Goal: Task Accomplishment & Management: Manage account settings

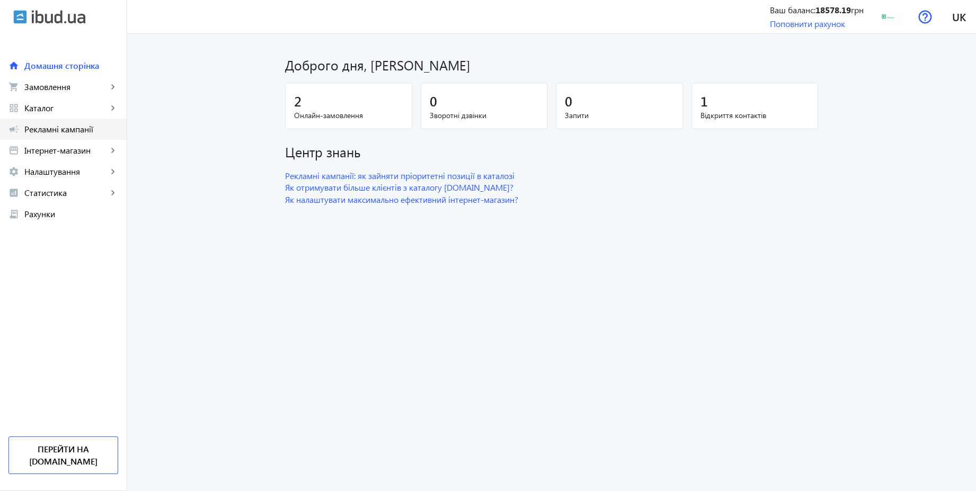
click at [66, 127] on span "Рекламні кампанії" at bounding box center [71, 129] width 94 height 11
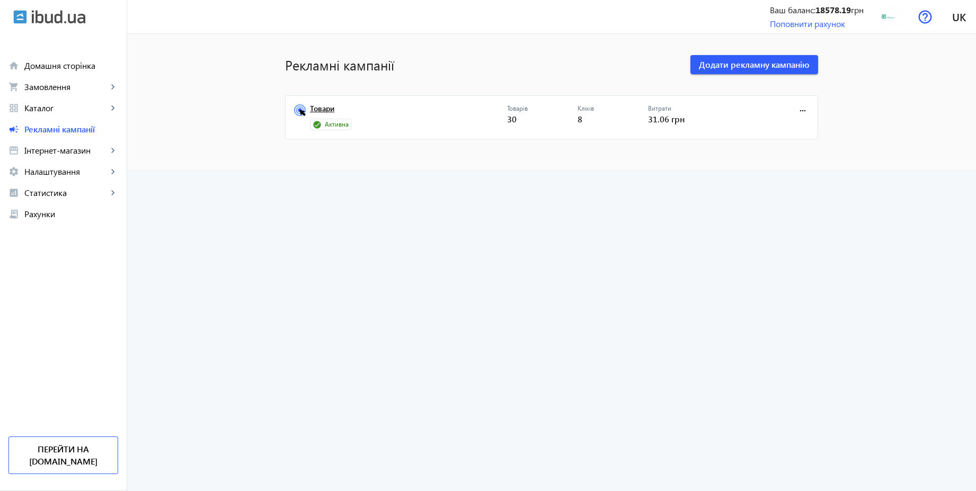
click at [318, 110] on link "Товари" at bounding box center [408, 111] width 197 height 15
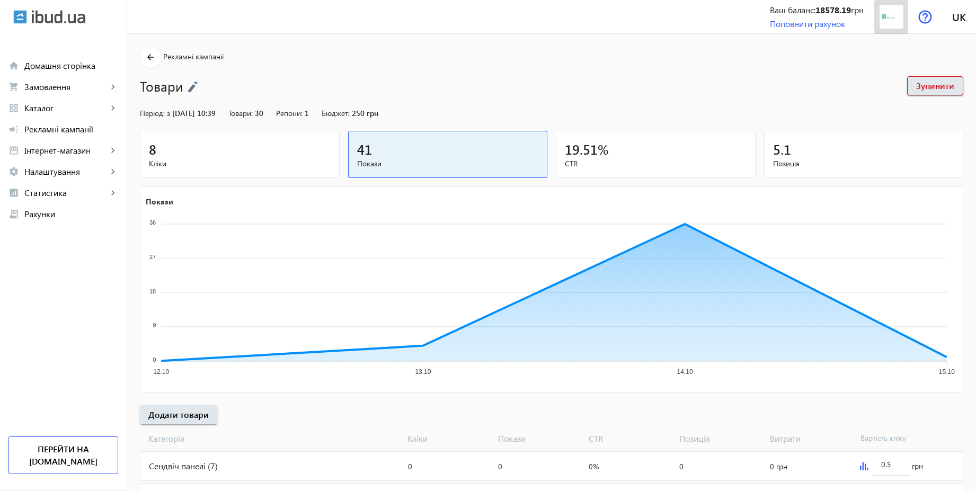
click at [875, 20] on span at bounding box center [891, 16] width 34 height 25
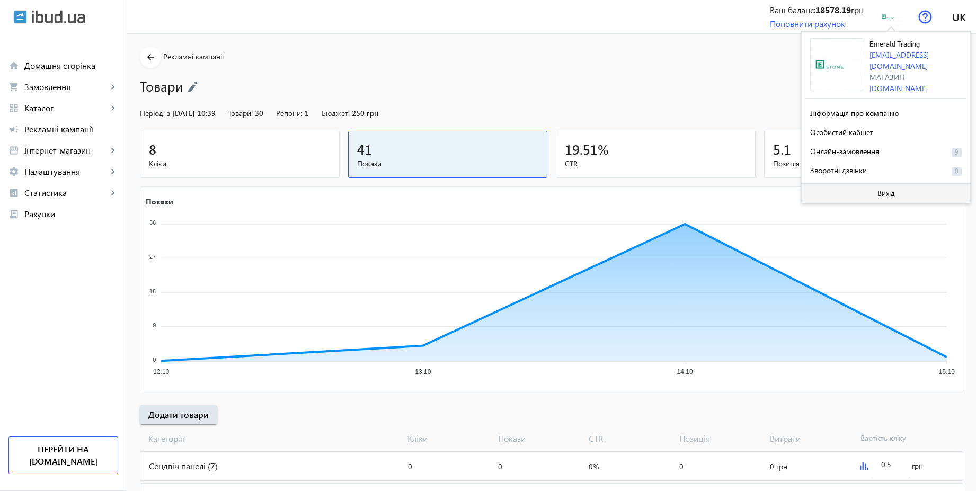
click at [875, 190] on span at bounding box center [886, 193] width 169 height 25
